Goal: Task Accomplishment & Management: Manage account settings

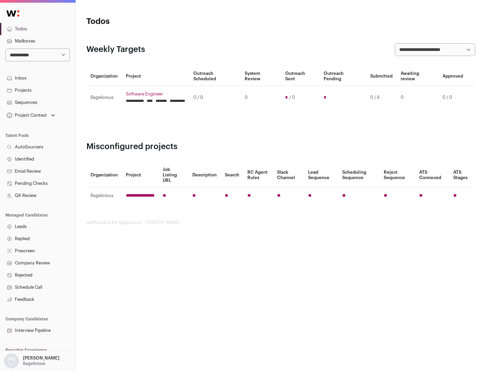
click at [37, 90] on link "Projects" at bounding box center [37, 90] width 75 height 12
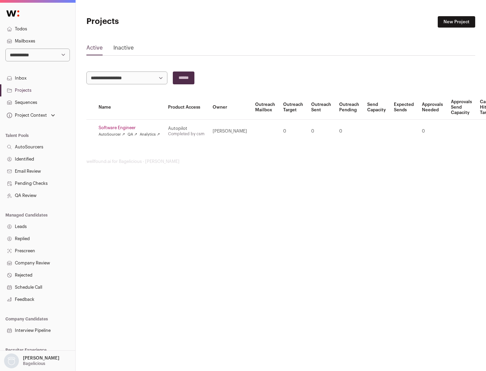
click at [131, 128] on link "Software Engineer" at bounding box center [129, 127] width 61 height 5
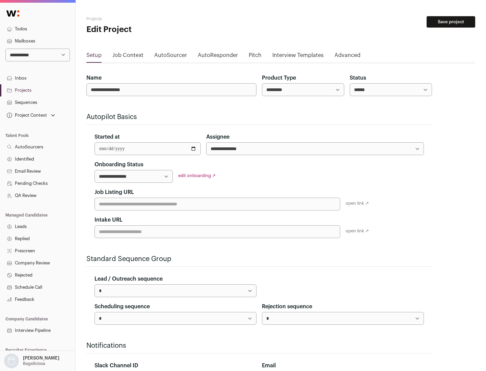
click at [451, 22] on button "Save project" at bounding box center [450, 21] width 49 height 11
